Goal: Task Accomplishment & Management: Manage account settings

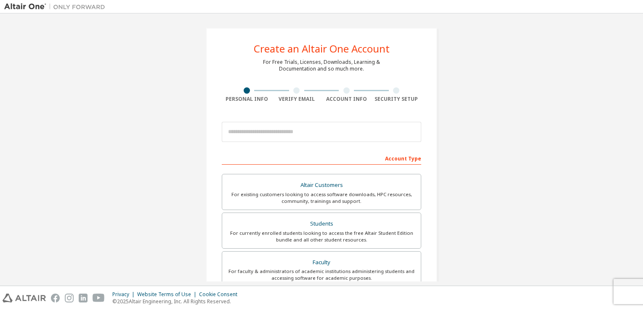
scroll to position [179, 0]
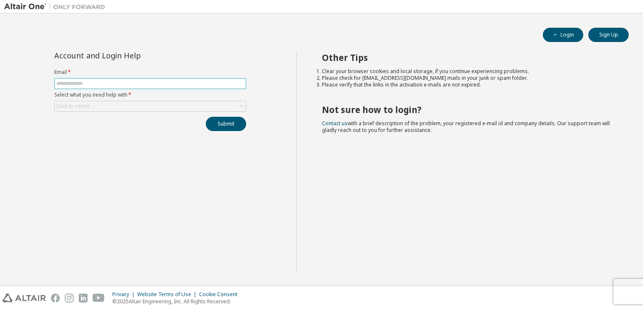
click at [123, 82] on input "text" at bounding box center [150, 83] width 188 height 7
type input "**********"
click at [103, 103] on div "Click to select" at bounding box center [150, 106] width 191 height 10
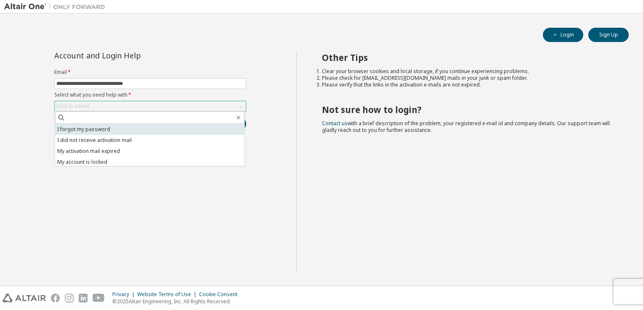
click at [101, 131] on li "I forgot my password" at bounding box center [149, 129] width 189 height 11
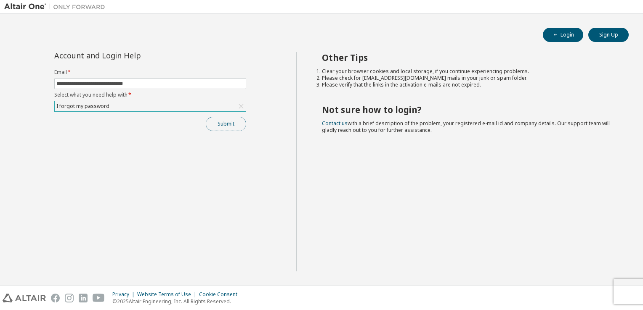
click at [224, 126] on button "Submit" at bounding box center [226, 124] width 40 height 14
click at [567, 38] on button "Login" at bounding box center [563, 35] width 40 height 14
click at [164, 80] on input "text" at bounding box center [150, 83] width 188 height 7
type input "**********"
click at [130, 105] on div "Click to select" at bounding box center [150, 106] width 191 height 10
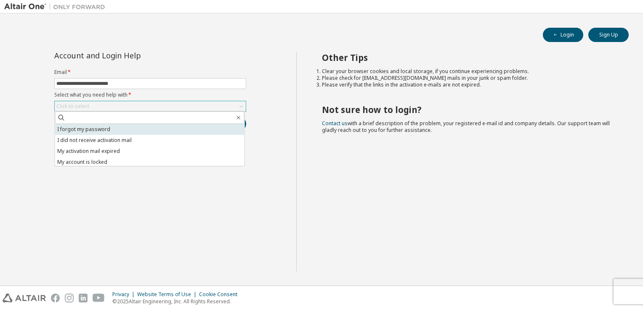
click at [116, 130] on li "I forgot my password" at bounding box center [149, 129] width 189 height 11
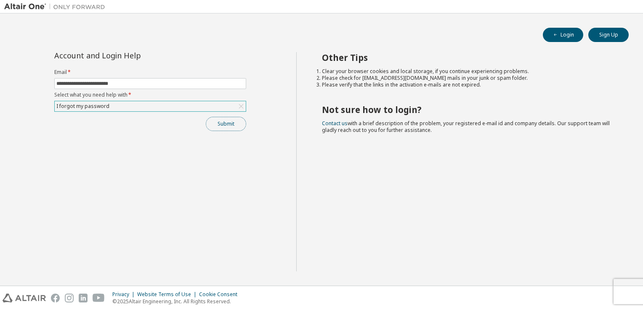
click at [219, 125] on button "Submit" at bounding box center [226, 124] width 40 height 14
click at [236, 126] on button "Submit" at bounding box center [226, 124] width 40 height 14
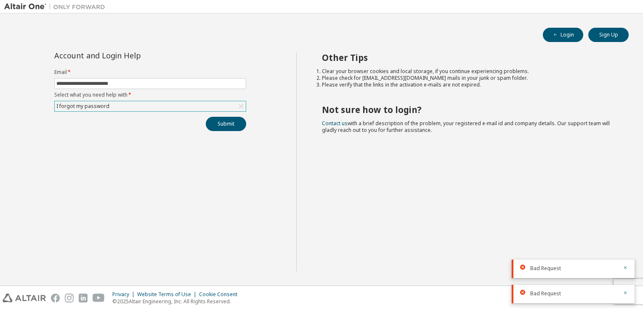
click at [561, 290] on div "Bad Request" at bounding box center [573, 294] width 87 height 8
click at [626, 268] on icon "button" at bounding box center [625, 268] width 3 height 3
click at [623, 292] on icon "button" at bounding box center [625, 293] width 5 height 5
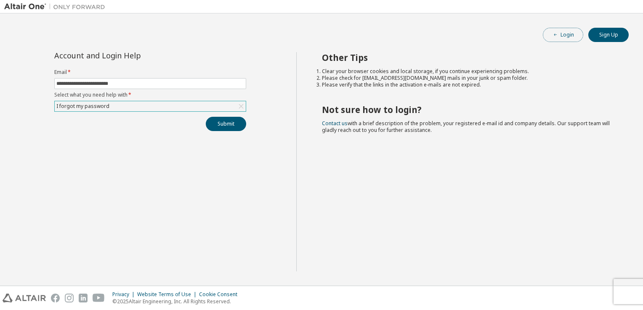
click at [555, 37] on icon "button" at bounding box center [555, 34] width 5 height 5
